Goal: Information Seeking & Learning: Learn about a topic

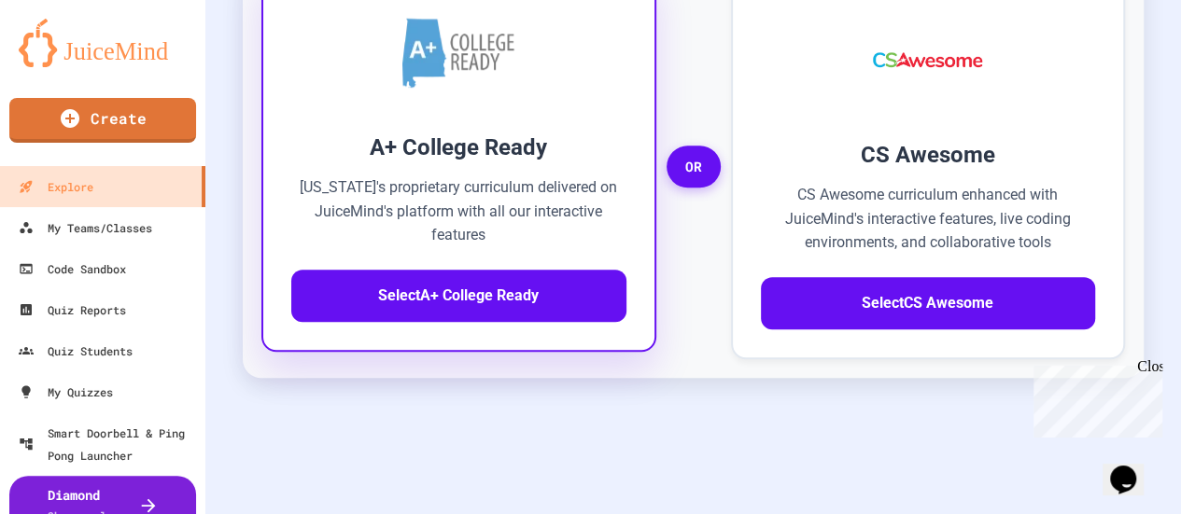
scroll to position [653, 0]
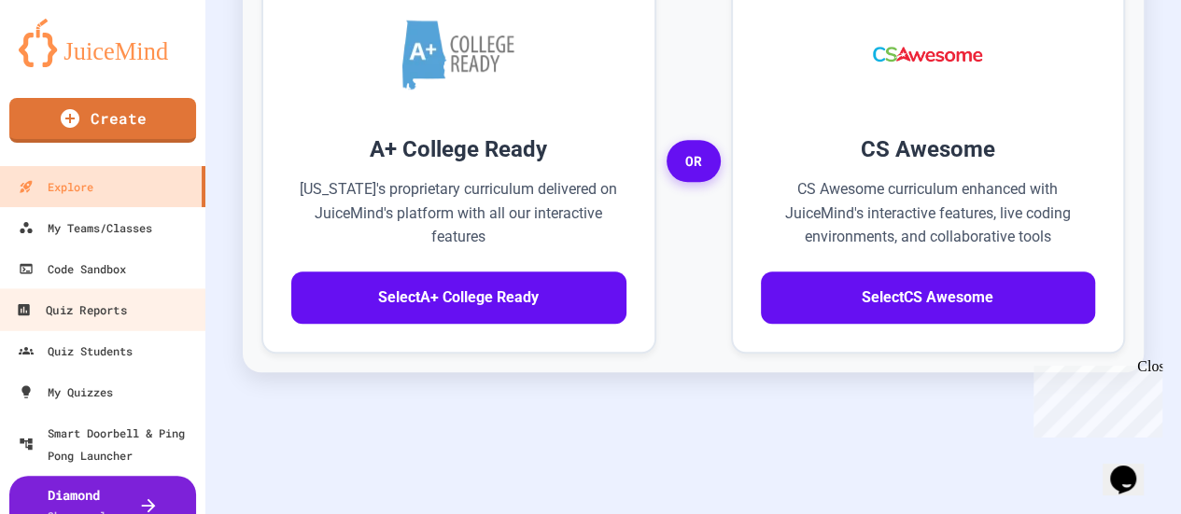
click at [715, 403] on div "A+ College Ready [US_STATE]'s proprietary curriculum delivered on JuiceMind's p…" at bounding box center [693, 160] width 938 height 497
